Goal: Navigation & Orientation: Find specific page/section

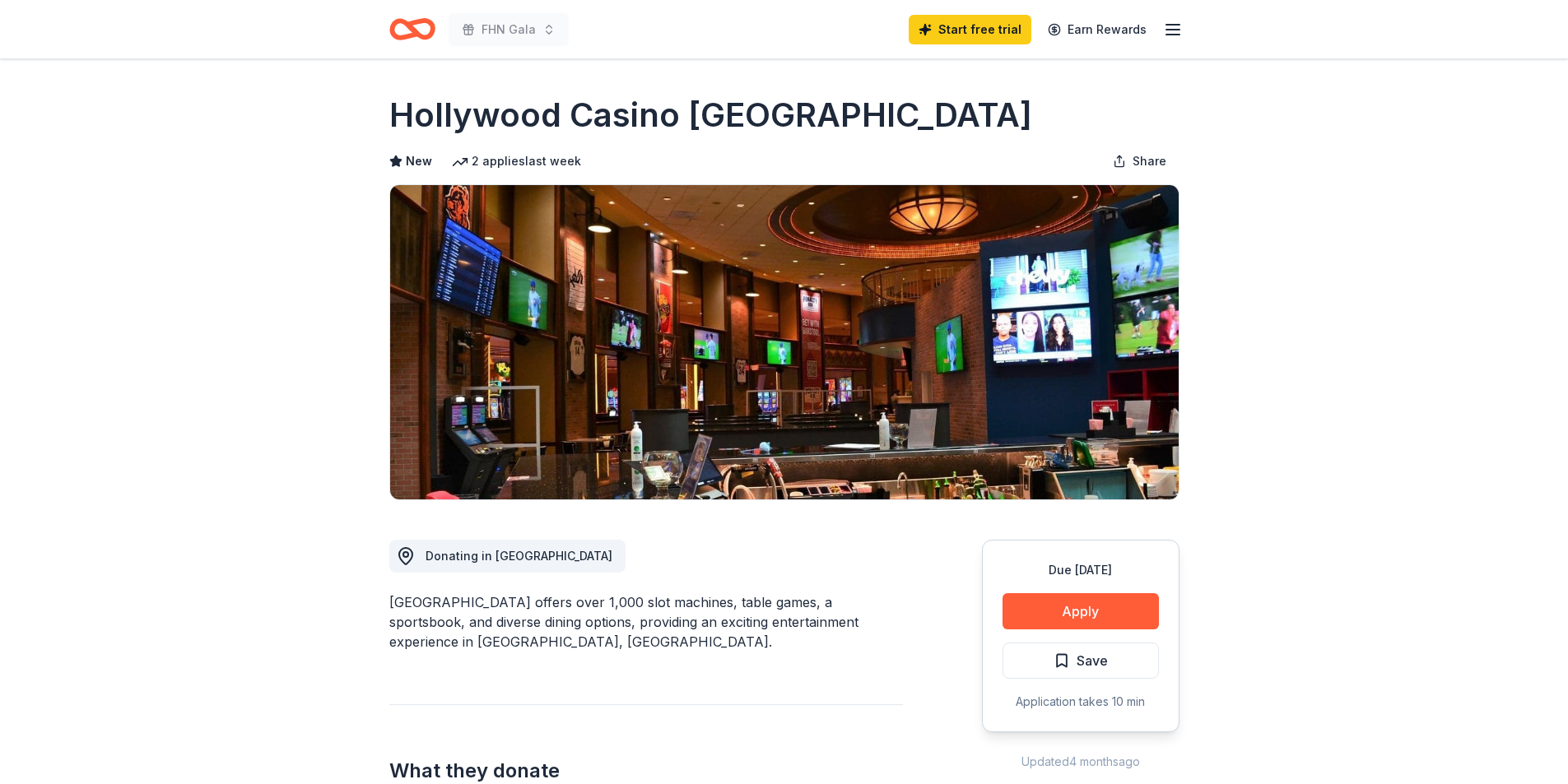
scroll to position [493, 0]
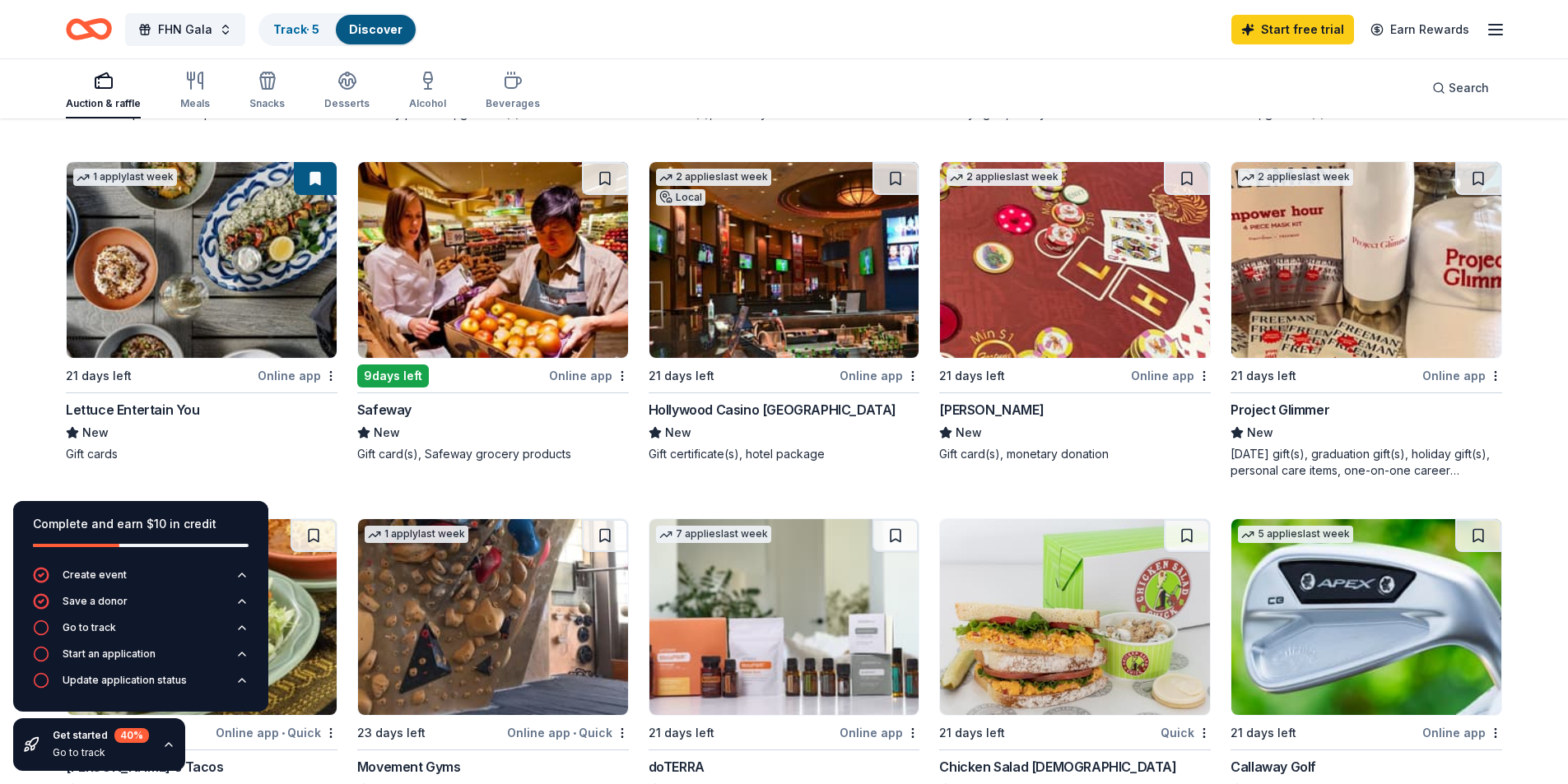
scroll to position [905, 0]
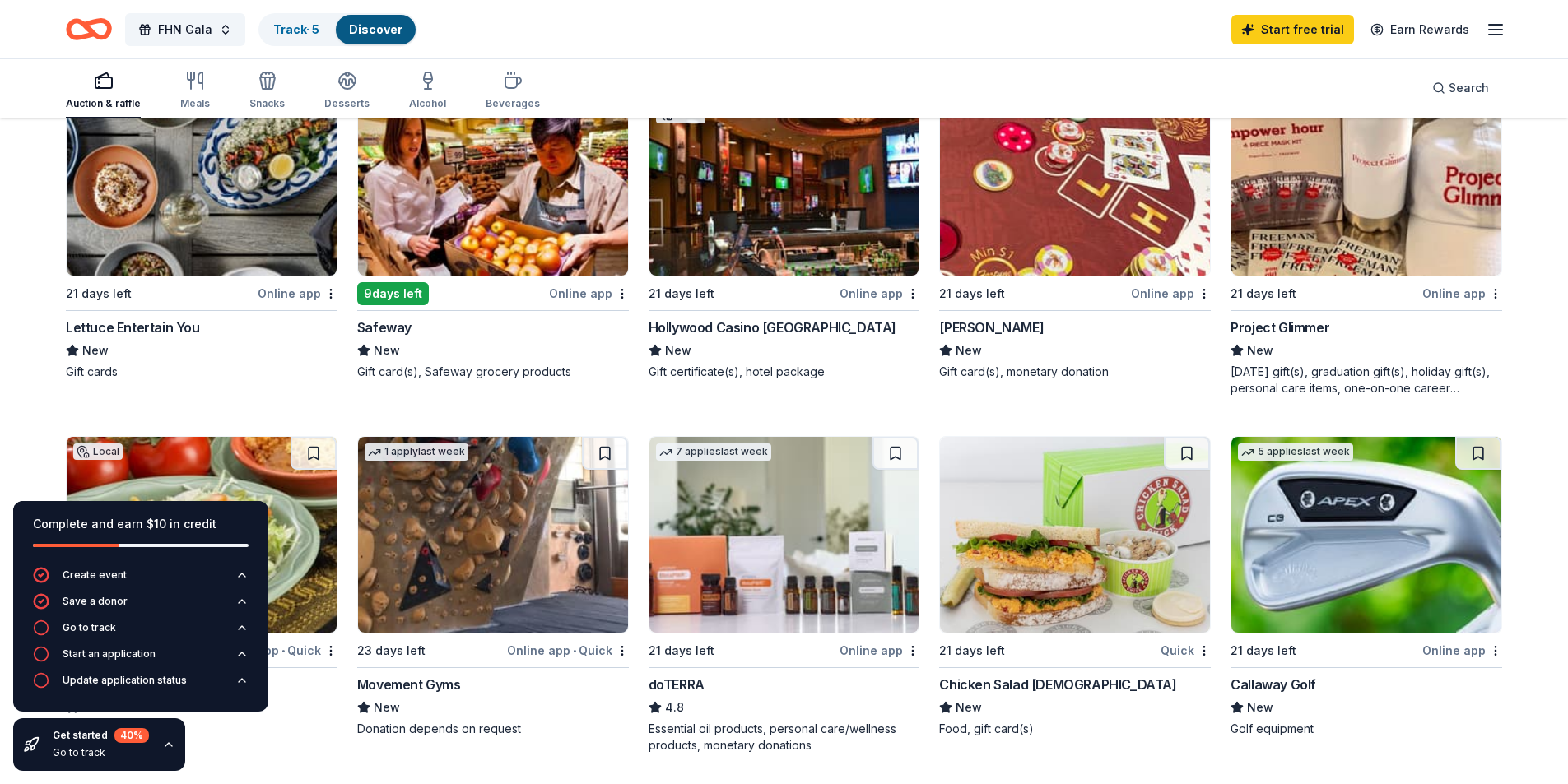
click at [164, 329] on div "Lettuce Entertain You" at bounding box center [133, 327] width 134 height 20
click at [1494, 27] on icon "button" at bounding box center [1496, 29] width 20 height 20
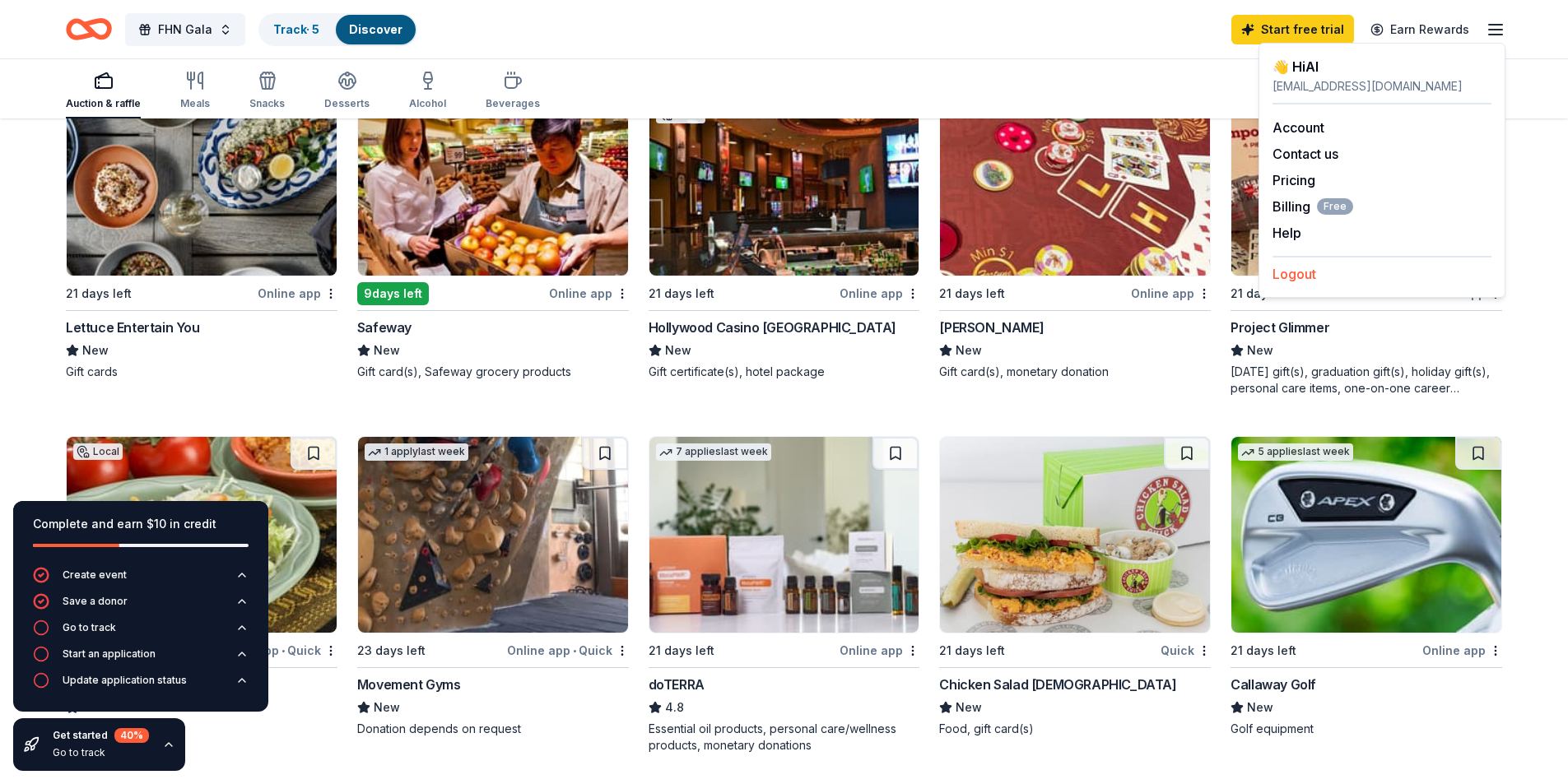
click at [1297, 283] on button "Logout" at bounding box center [1294, 274] width 44 height 20
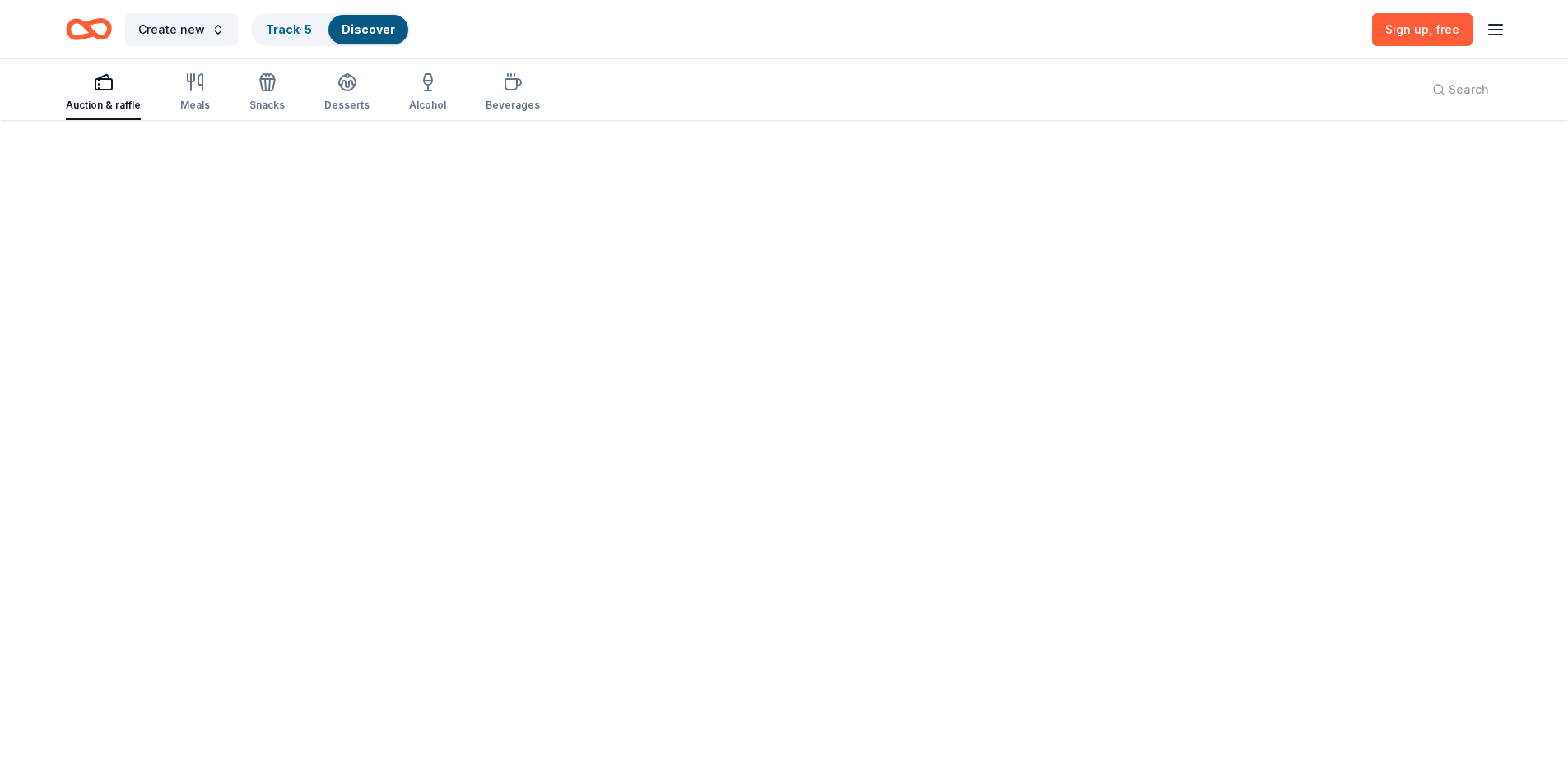
scroll to position [0, 0]
